Goal: Check status: Check status

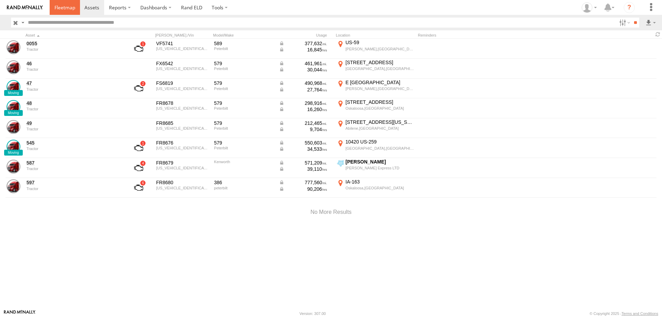
click at [63, 8] on span at bounding box center [64, 7] width 21 height 7
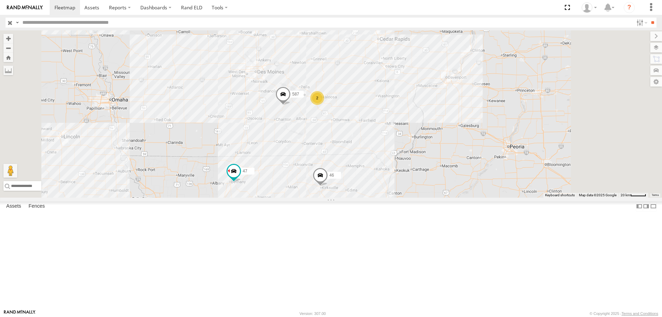
drag, startPoint x: 424, startPoint y: 98, endPoint x: 384, endPoint y: 173, distance: 85.6
click at [384, 173] on div "545 0055 47 46 49 587 2" at bounding box center [331, 113] width 662 height 167
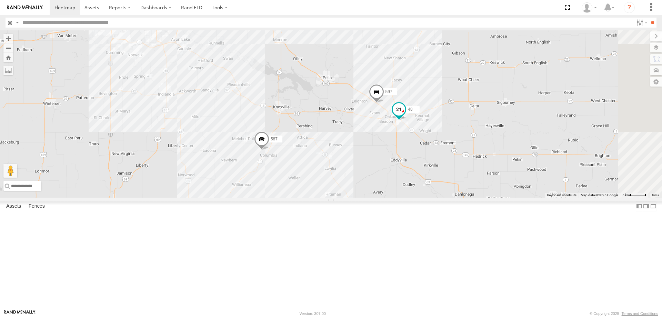
click at [405, 115] on span at bounding box center [399, 109] width 12 height 12
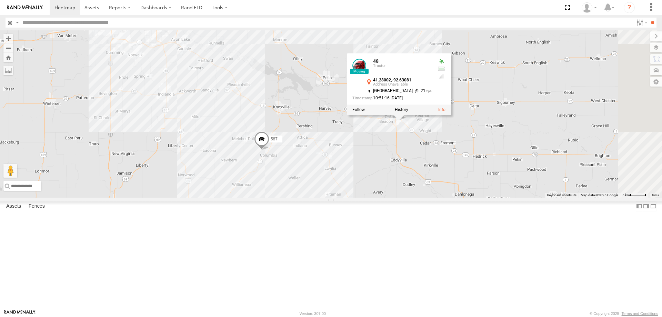
drag, startPoint x: 488, startPoint y: 195, endPoint x: 488, endPoint y: 190, distance: 5.5
click at [488, 194] on div "545 0055 47 46 49 587 48 597 48 Tractor 41.28002 , -92.63081 [GEOGRAPHIC_DATA] …" at bounding box center [331, 113] width 662 height 167
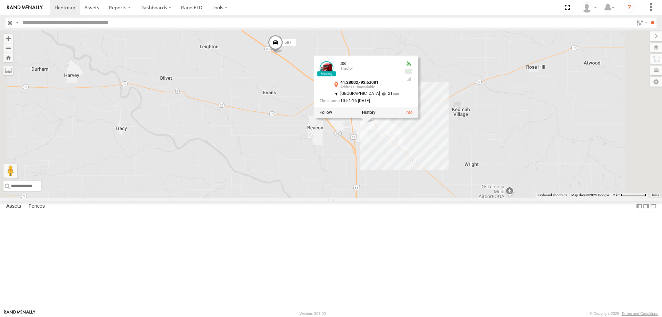
click at [498, 192] on div "545 0055 47 46 49 587 48 597 48 Tractor 41.28002 , -92.63081 [GEOGRAPHIC_DATA] …" at bounding box center [331, 113] width 662 height 167
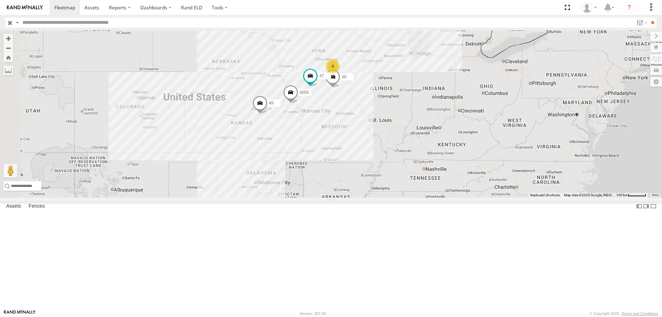
drag, startPoint x: 239, startPoint y: 198, endPoint x: 374, endPoint y: 171, distance: 137.8
click at [374, 171] on div "46 49 545 0055 3 47" at bounding box center [331, 113] width 662 height 167
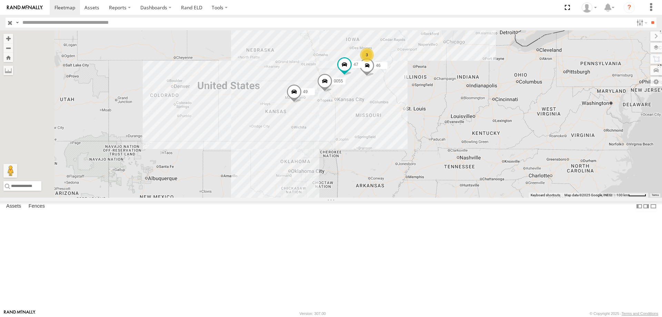
drag, startPoint x: 325, startPoint y: 187, endPoint x: 331, endPoint y: 186, distance: 5.4
click at [331, 186] on div "46 49 545 0055 3 47" at bounding box center [331, 113] width 662 height 167
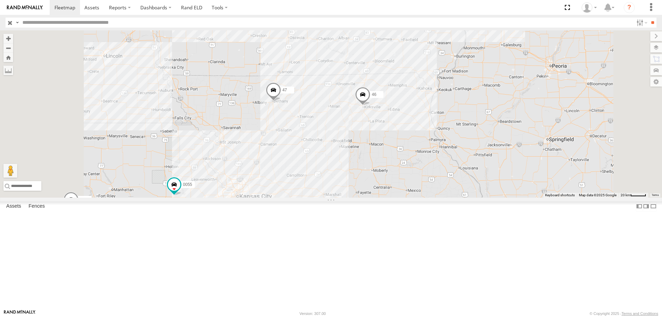
drag, startPoint x: 443, startPoint y: 106, endPoint x: 413, endPoint y: 192, distance: 91.1
click at [413, 192] on div "545 0055 47 46 49 48 597 587" at bounding box center [331, 113] width 662 height 167
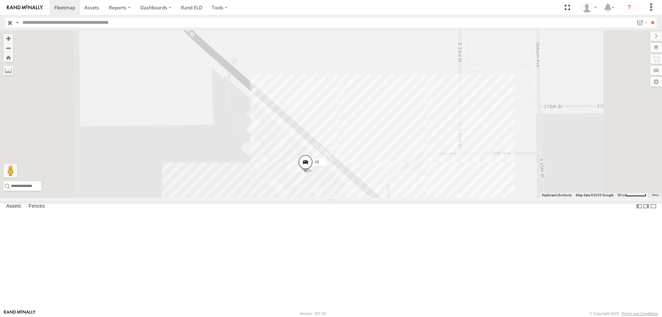
click at [313, 173] on span at bounding box center [305, 163] width 15 height 19
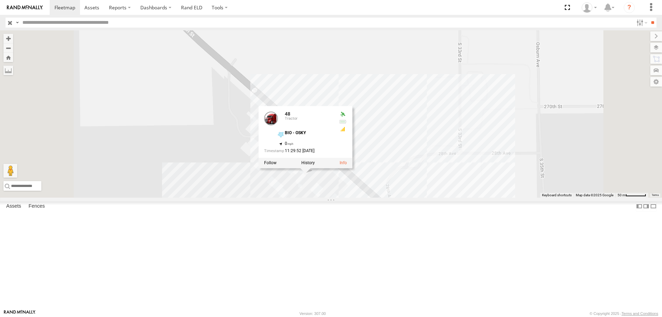
click at [441, 197] on div "545 0055 47 46 49 48 597 587 48 Tractor BIO - OSKY 41.2693 , -92.61028 0 11:29:…" at bounding box center [331, 113] width 662 height 167
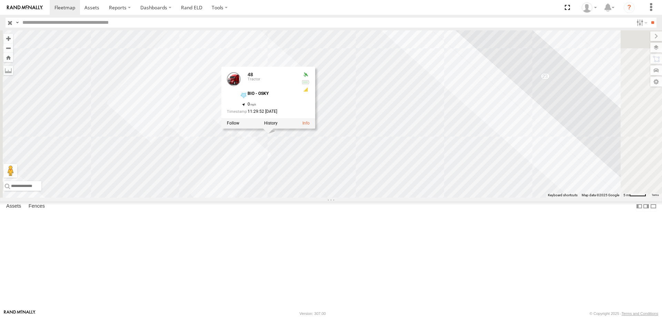
click at [403, 185] on div "545 0055 47 46 49 48 597 587 48 Tractor BIO - OSKY 41.2693 , -92.61028 0 11:29:…" at bounding box center [331, 113] width 662 height 167
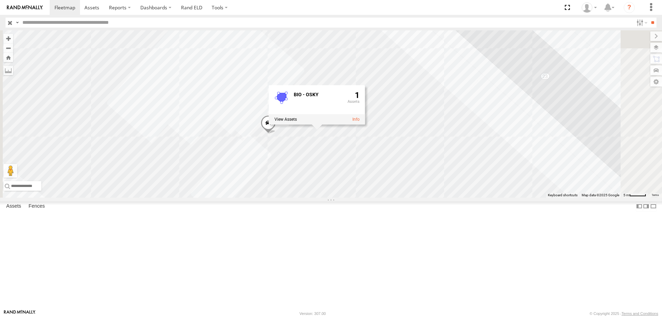
click at [504, 183] on div "545 0055 47 46 49 48 597 587 BIO - OSKY 1" at bounding box center [331, 113] width 662 height 167
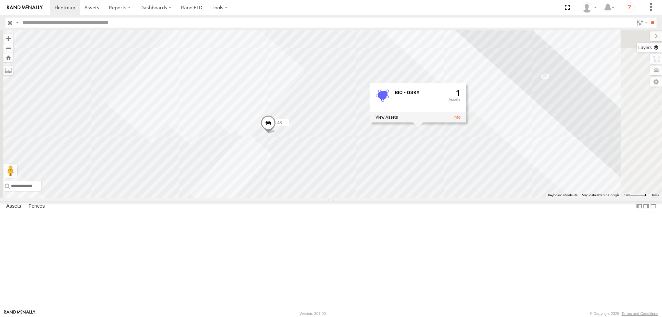
click at [654, 49] on label at bounding box center [649, 48] width 25 height 10
click at [0, 0] on span "Basemaps" at bounding box center [0, 0] width 0 height 0
click at [0, 0] on div "Night" at bounding box center [0, 0] width 0 height 0
click at [0, 0] on span "Satellite + Roadmap" at bounding box center [0, 0] width 0 height 0
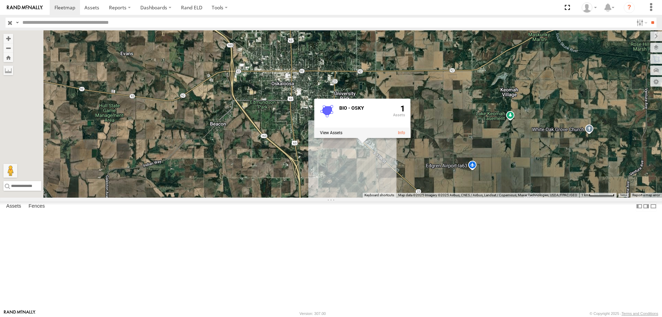
drag, startPoint x: 308, startPoint y: 206, endPoint x: 406, endPoint y: 223, distance: 98.7
click at [406, 197] on div "545 0055 47 46 49 48 597 587 BIO - OSKY 1" at bounding box center [331, 113] width 662 height 167
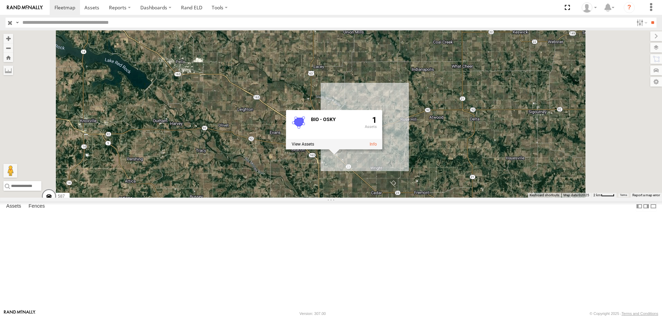
click at [308, 148] on div "545 0055 47 46 49 48 597 587 BIO - OSKY 1" at bounding box center [331, 113] width 662 height 167
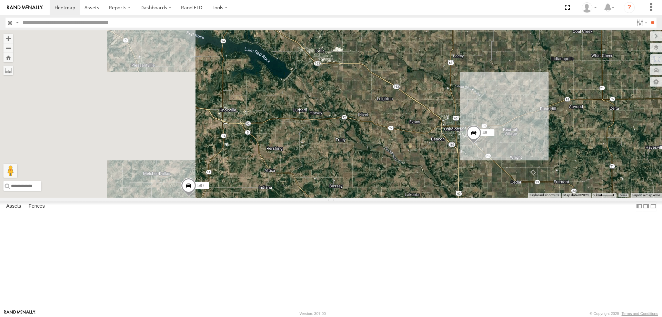
drag, startPoint x: 276, startPoint y: 155, endPoint x: 428, endPoint y: 151, distance: 152.1
click at [428, 151] on div "545 0055 47 46 49 48 597 587" at bounding box center [331, 113] width 662 height 167
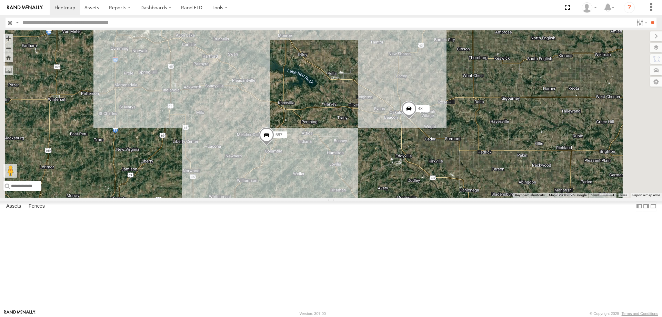
click at [366, 113] on div "545 0055 47 46 49 48 597 587" at bounding box center [331, 113] width 662 height 167
